Goal: Task Accomplishment & Management: Use online tool/utility

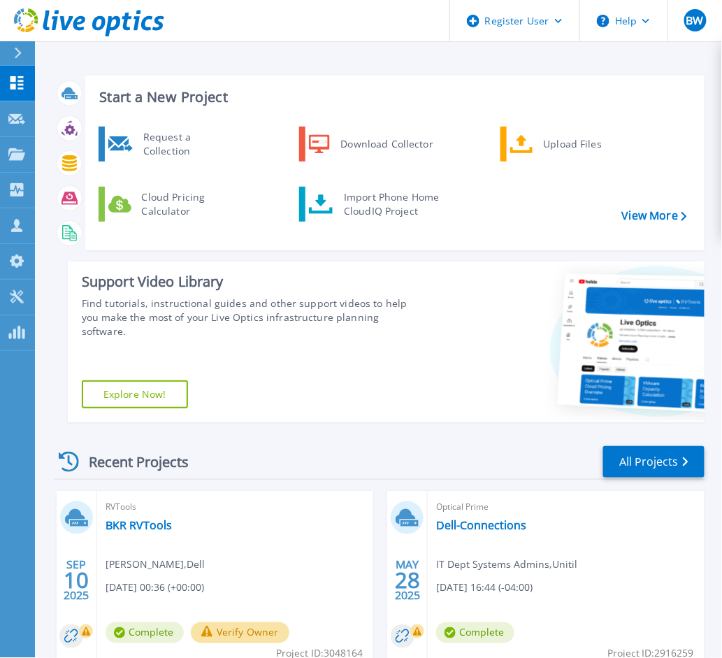
click at [351, 81] on div "Start a New Project Request a Collection Download Collector Upload Files Cloud …" at bounding box center [394, 162] width 619 height 175
click at [17, 159] on icon at bounding box center [16, 154] width 17 height 12
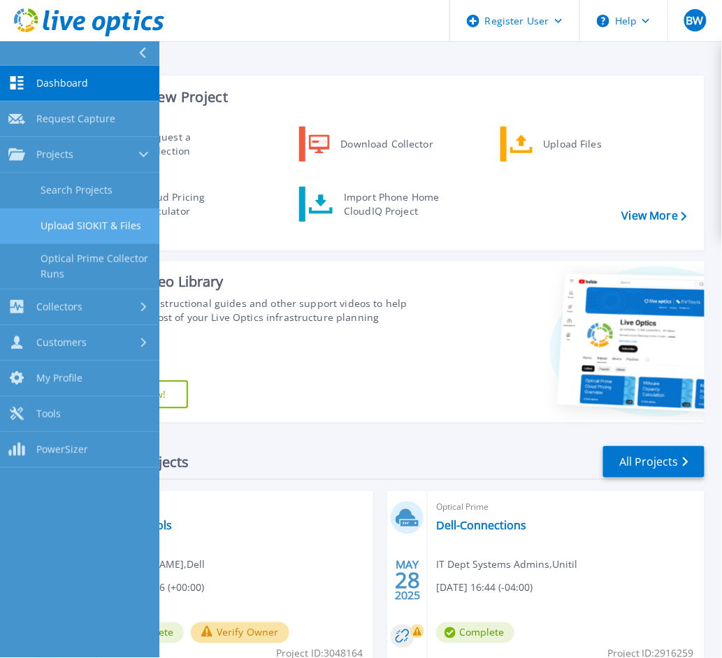
click at [99, 208] on link "Upload SIOKIT & Files" at bounding box center [79, 226] width 159 height 36
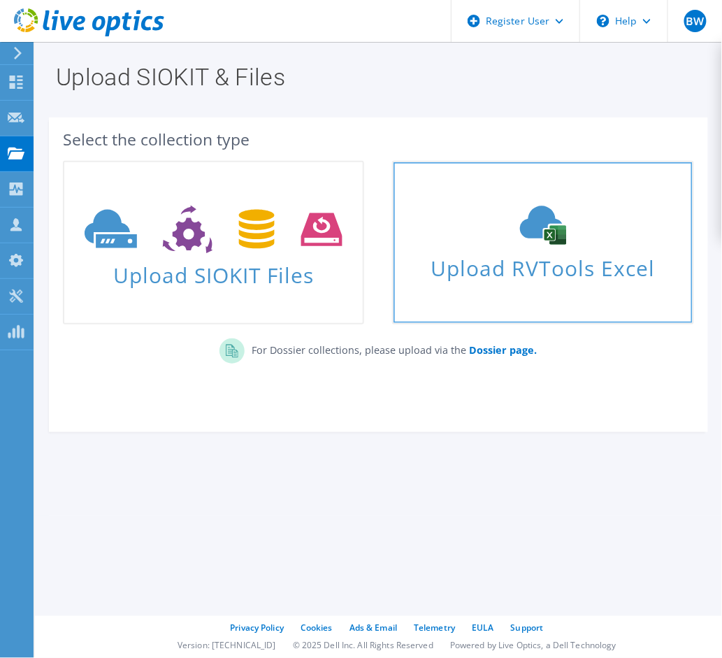
click at [440, 202] on link "Upload RVTools Excel" at bounding box center [542, 243] width 301 height 164
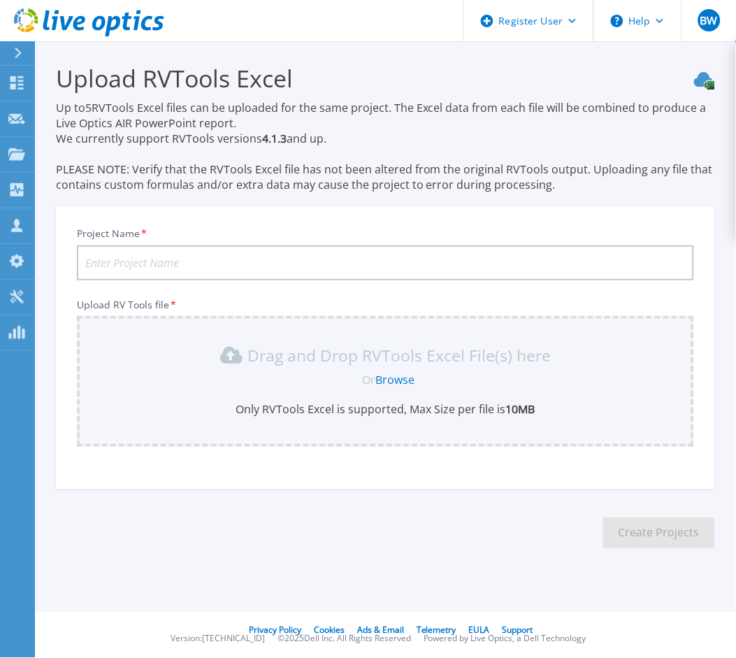
click at [306, 89] on h3 "Upload RVTools Excel" at bounding box center [385, 78] width 659 height 32
click at [384, 372] on link "Browse" at bounding box center [394, 379] width 39 height 15
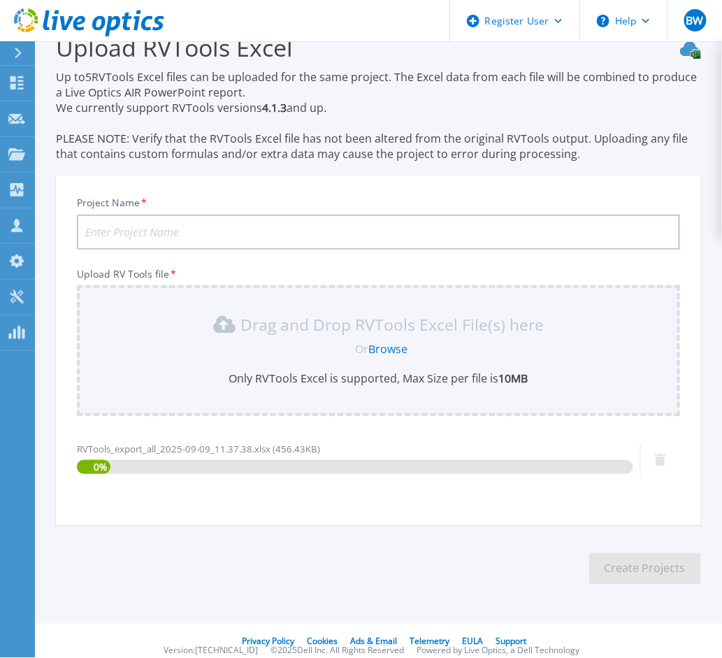
scroll to position [39, 0]
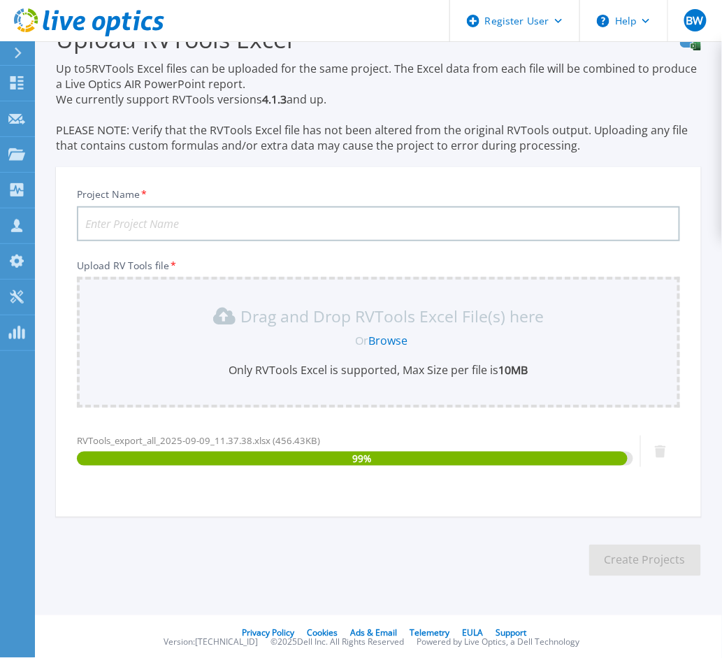
click at [615, 458] on div "99 %" at bounding box center [352, 458] width 551 height 14
click at [658, 514] on section "Upload RVTools Excel Up to 5 RVTools Excel files can be uploaded for the same p…" at bounding box center [378, 304] width 687 height 605
click at [505, 200] on div "Project Name *" at bounding box center [378, 214] width 603 height 53
click at [487, 213] on input "Project Name *" at bounding box center [378, 223] width 603 height 35
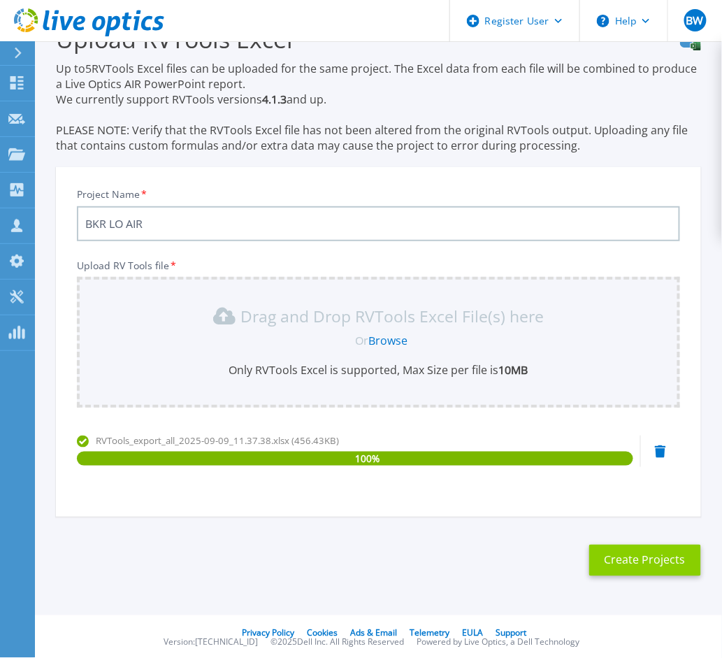
type input "BKR LO AIR"
click at [645, 551] on button "Create Projects" at bounding box center [645, 559] width 112 height 31
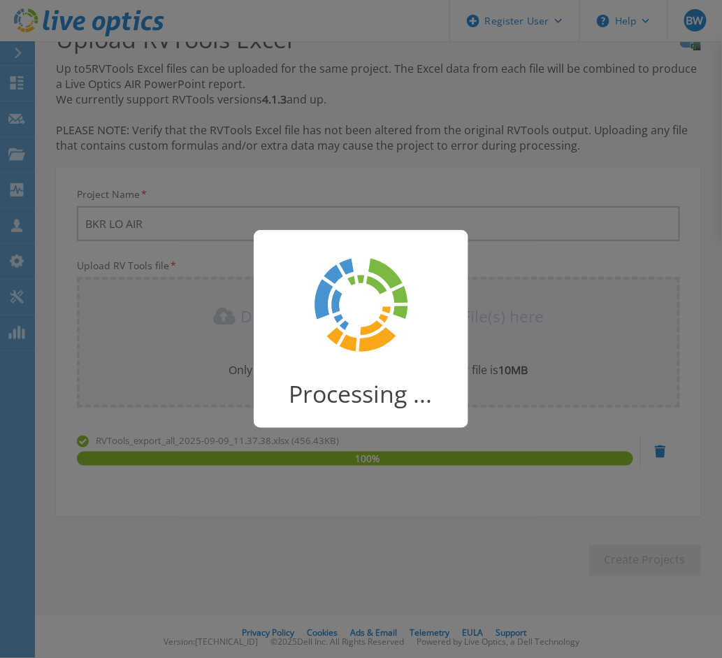
scroll to position [5, 0]
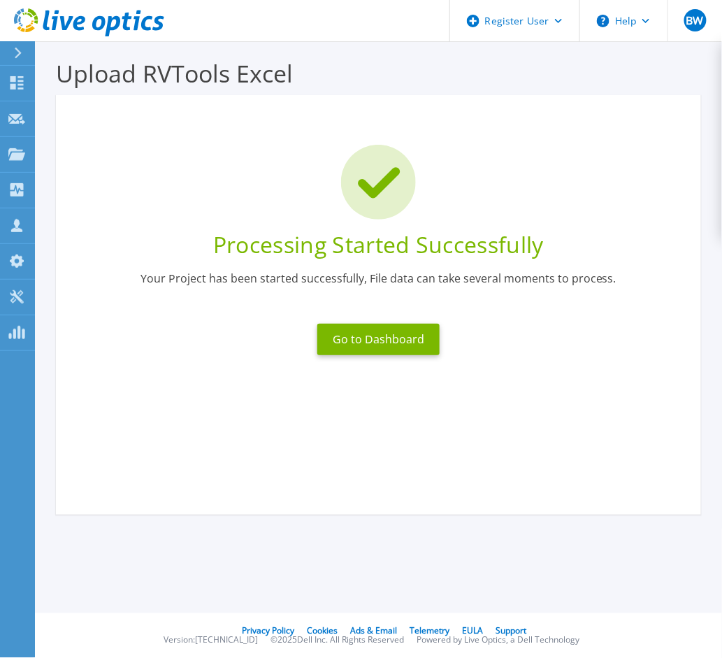
click at [398, 358] on div "Go to Dashboard" at bounding box center [378, 339] width 139 height 48
click at [391, 338] on button "Go to Dashboard" at bounding box center [378, 339] width 122 height 31
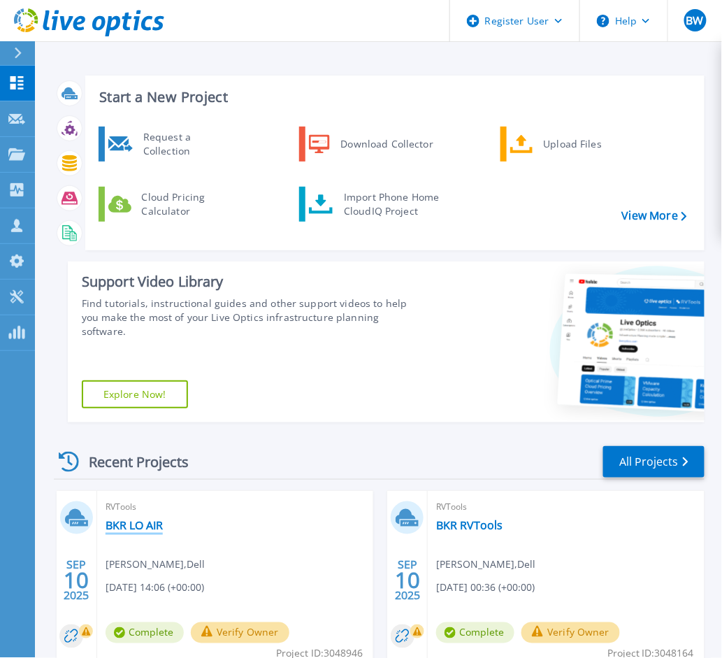
click at [153, 528] on link "BKR LO AIR" at bounding box center [134, 525] width 57 height 14
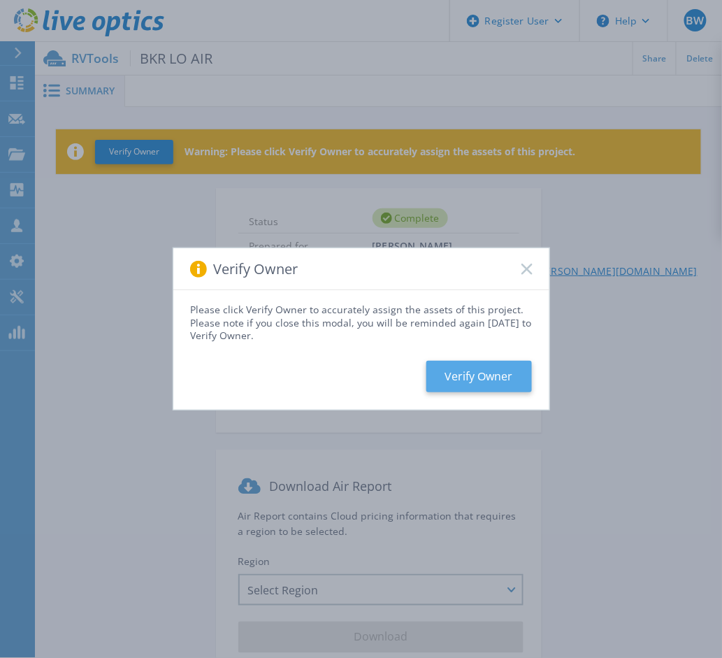
click at [440, 369] on button "Verify Owner" at bounding box center [479, 376] width 106 height 31
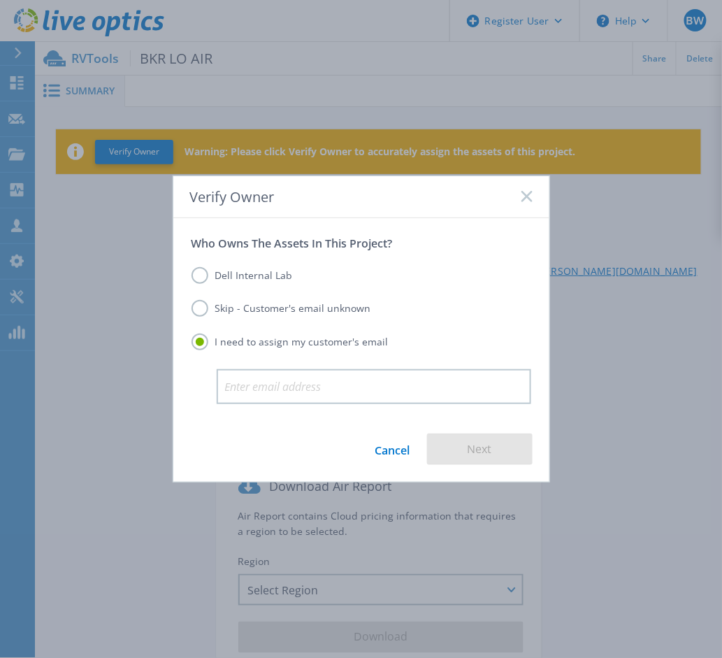
click at [295, 312] on label "Skip - Customer's email unknown" at bounding box center [281, 308] width 180 height 17
click at [0, 0] on input "Skip - Customer's email unknown" at bounding box center [0, 0] width 0 height 0
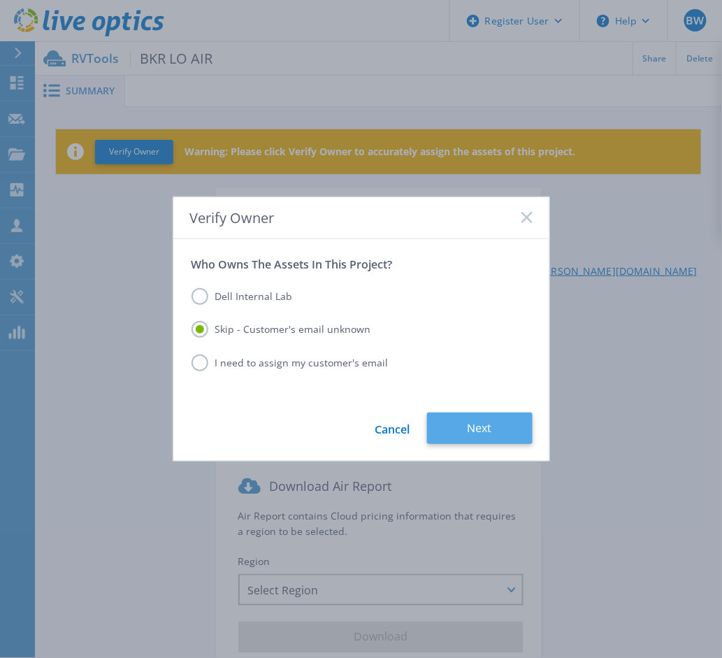
click at [481, 435] on button "Next" at bounding box center [480, 427] width 106 height 31
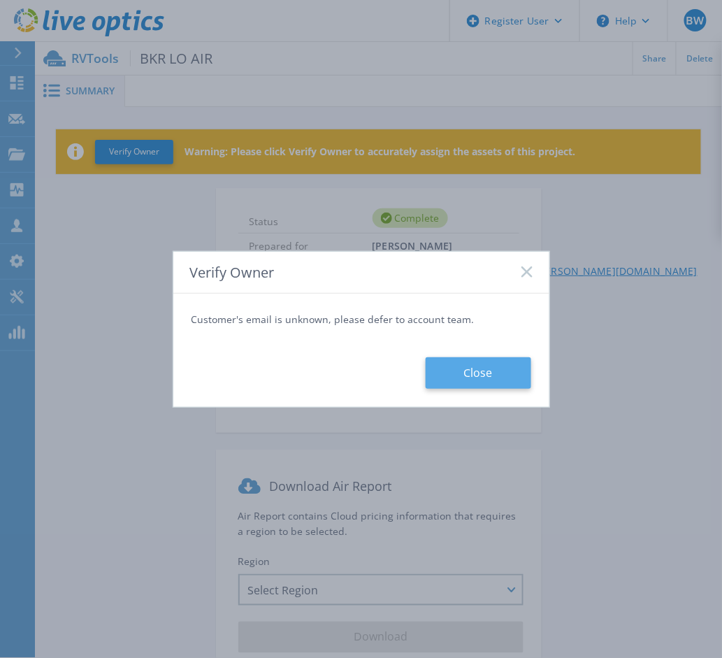
click at [486, 369] on button "Close" at bounding box center [479, 372] width 106 height 31
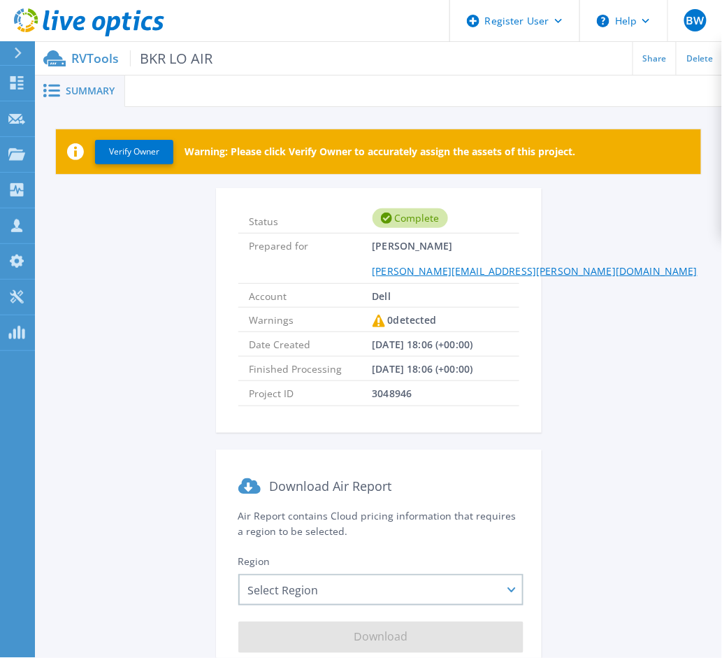
click at [636, 346] on div "Status Complete Prepared for [PERSON_NAME] [PERSON_NAME][EMAIL_ADDRESS][PERSON_…" at bounding box center [378, 437] width 645 height 498
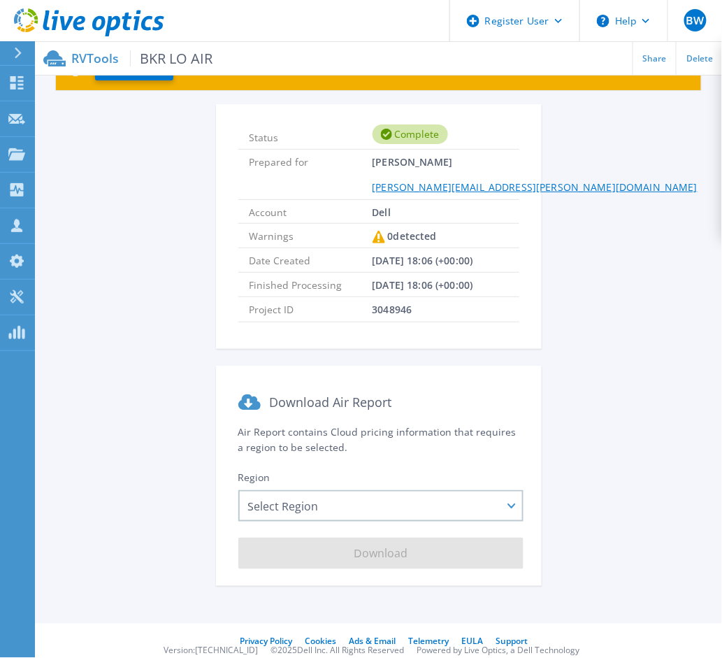
scroll to position [116, 0]
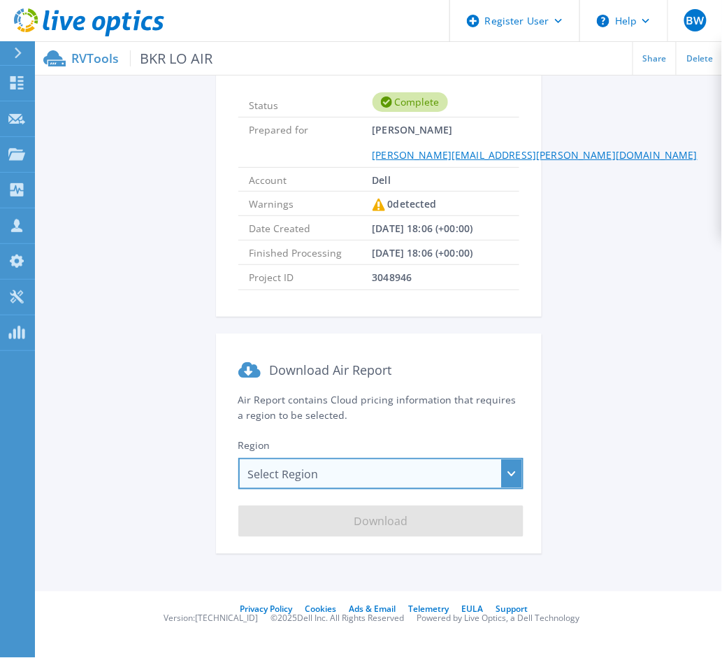
click at [448, 468] on div "Select Region [GEOGRAPHIC_DATA] ([GEOGRAPHIC_DATA]) [GEOGRAPHIC_DATA] ([GEOGRAP…" at bounding box center [380, 473] width 285 height 31
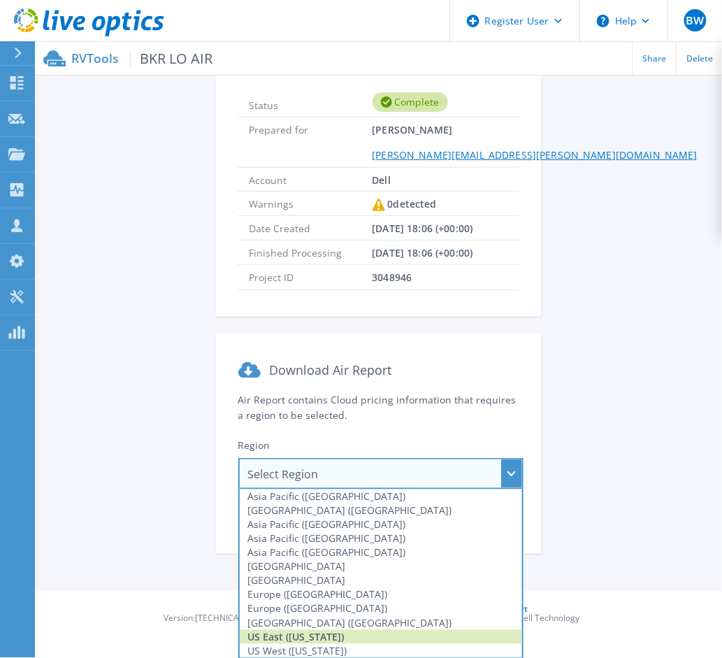
click at [386, 635] on div "US East ([US_STATE])" at bounding box center [381, 637] width 282 height 14
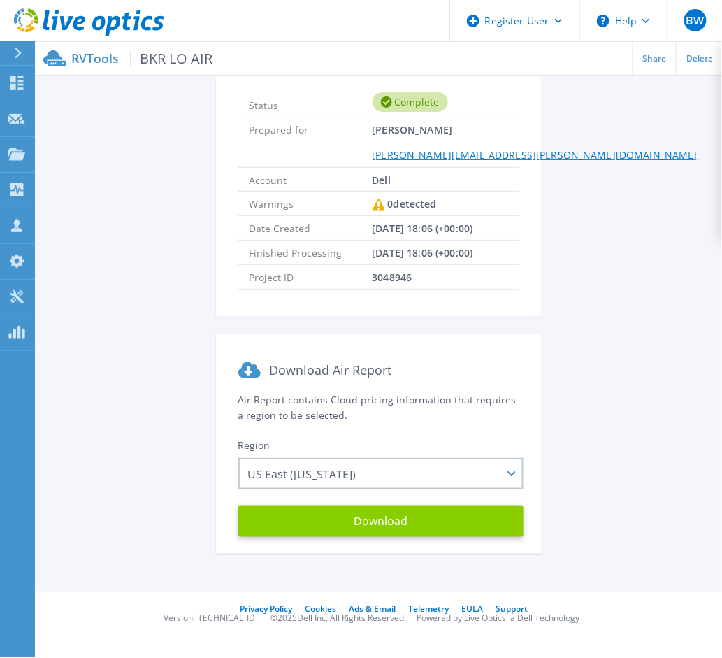
click at [361, 516] on button "Download" at bounding box center [380, 520] width 285 height 31
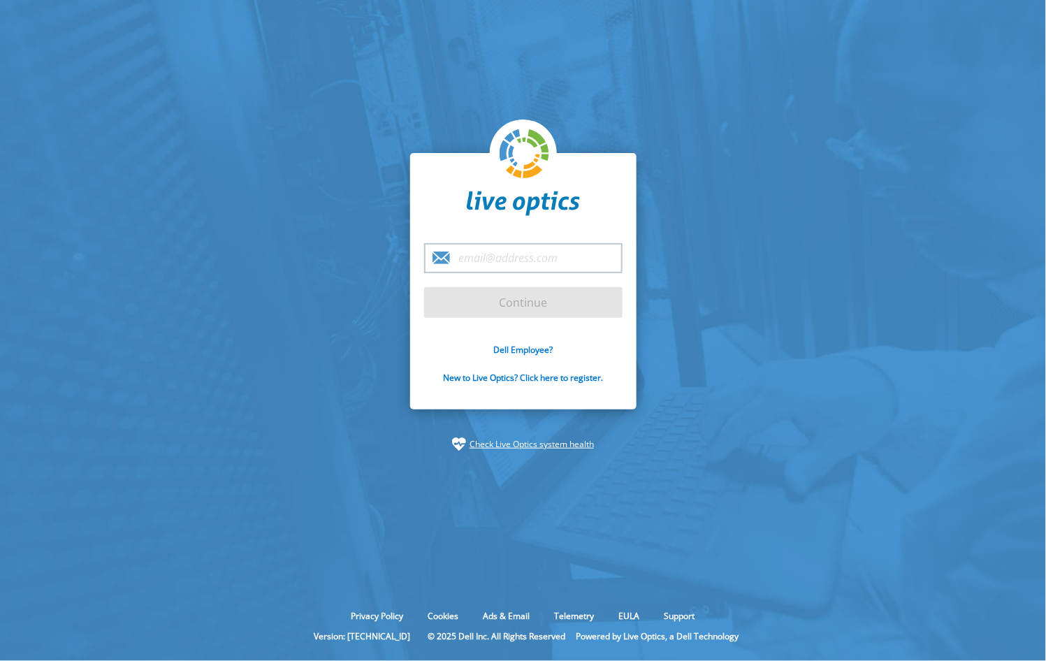
click at [68, 304] on section "Continue Dell Employee? New to Live Optics? Click here to register. Check Live …" at bounding box center [523, 302] width 1046 height 604
click at [151, 636] on div "Privacy Policy Cookies Ads & Email Telemetry [PERSON_NAME] Support Version: [TE…" at bounding box center [523, 632] width 1046 height 57
click at [264, 474] on section "Continue Dell Employee? New to Live Optics? Click here to register. Check Live …" at bounding box center [523, 302] width 1046 height 604
